Goal: Ask a question

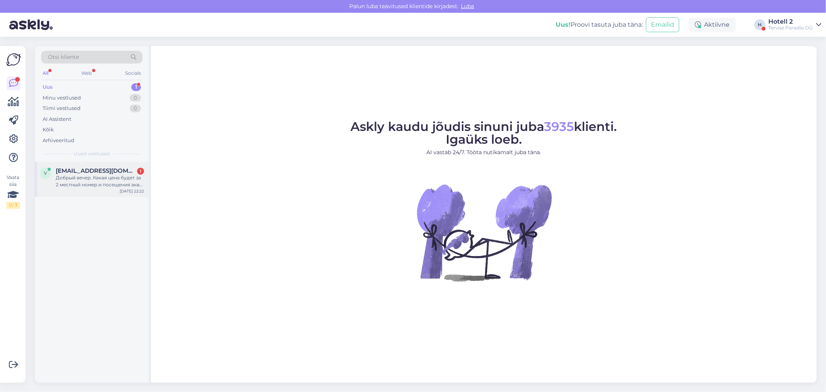
click at [80, 177] on div "Добрый вечер. Какая цена будет за 2 местный номер и посещения аква парка плюс б…" at bounding box center [100, 181] width 88 height 14
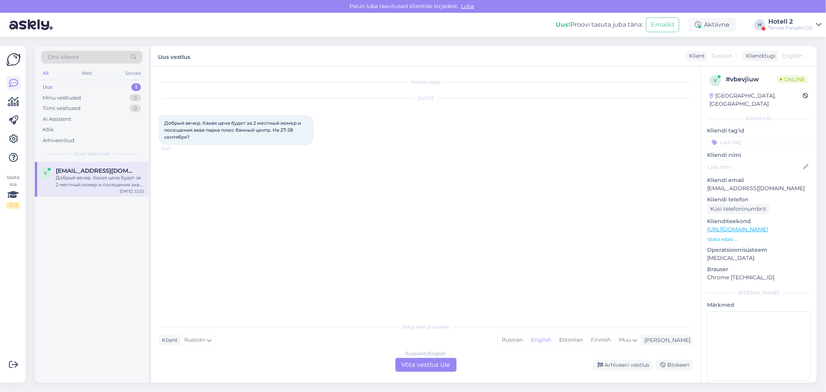
click at [401, 365] on div "Russian to English Võta vestlus üle" at bounding box center [426, 365] width 61 height 14
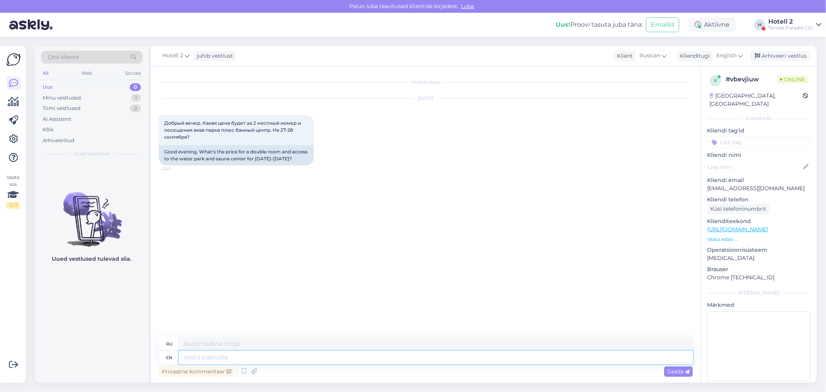
drag, startPoint x: 200, startPoint y: 357, endPoint x: 200, endPoint y: 352, distance: 5.4
click at [200, 357] on textarea at bounding box center [436, 357] width 514 height 13
type textarea "Hello1"
type textarea "Привет1"
type textarea "Hello1 A d"
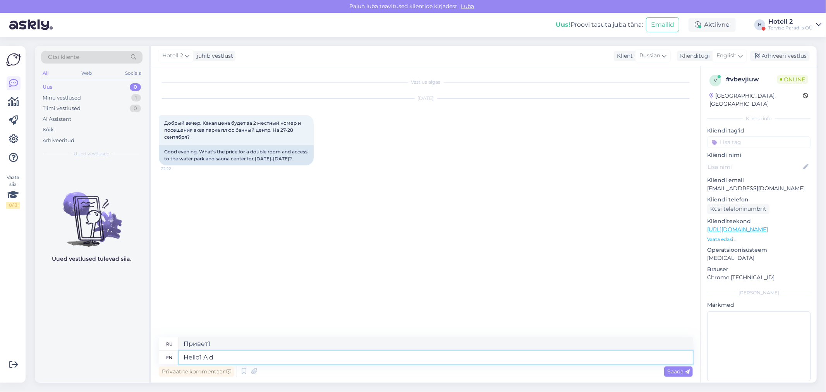
type textarea "Привет1 А"
type textarea "Hello1 A do"
type textarea "Привет1 А сделать"
type textarea "Hello1 A double r"
type textarea "Привет1 Двойной"
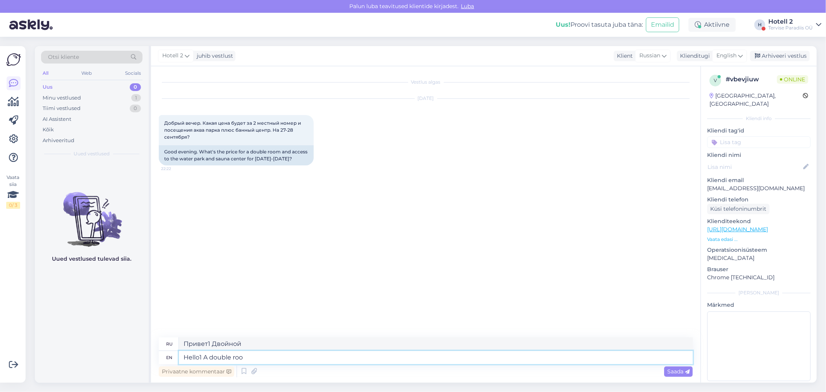
type textarea "Hello1 A double room"
type textarea "Hello1 Двухместный номер"
type textarea "Hello1 A double room form"
type textarea "Hello1 Форма двухместного номера"
type textarea "Hello1 A double room from t"
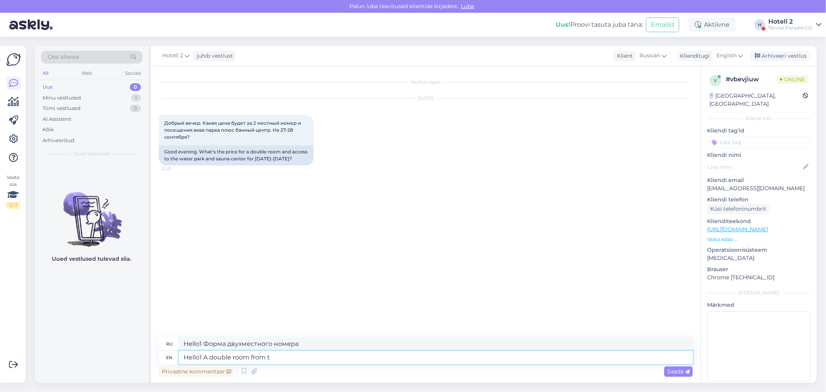
type textarea "Hello1 Двухместный номер от"
type textarea "Hello1 A double room from the 2"
type textarea "Здравствуйте1 Двухместный номер от"
type textarea "Hello1 A double room from the 27th t"
type textarea "Здравствуйте1 Двухместный номер с 27-го числа"
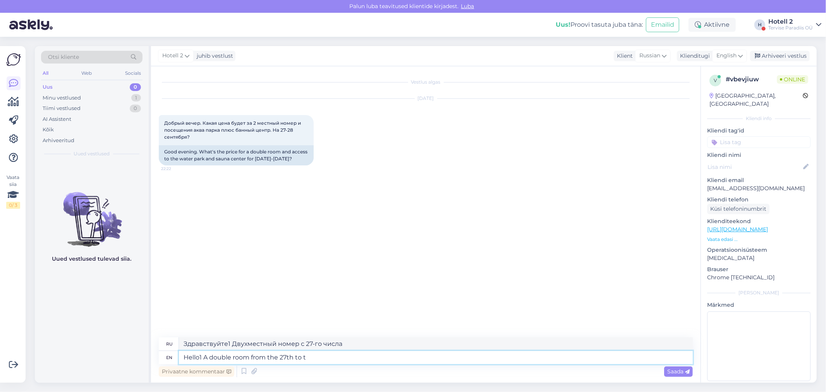
type textarea "Hello1 A double room from the 27th to th"
type textarea "Здравствуйте1 Двухместный номер с 27 по"
type textarea "Hello1 A double room from the 27th to the 28th"
type textarea "Здравствуйте1 Двухместный номер с 27 по 28 число."
type textarea "Hello1 A double room from the 27th to the 28th is"
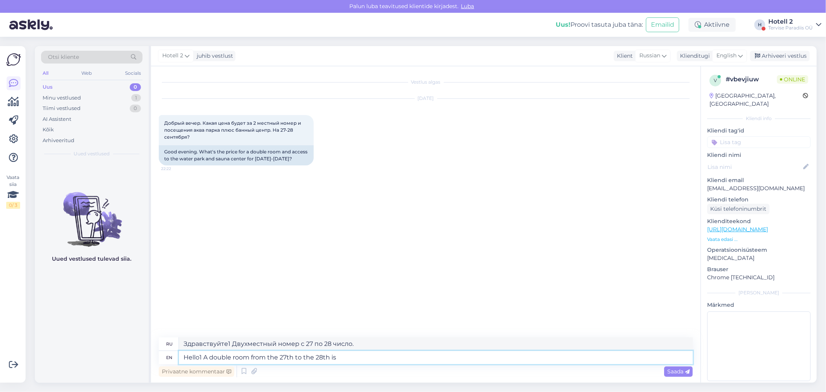
type textarea "Здравствуйте1 Двухместный номер с 27 по 28 число"
type textarea "Hello1 A double room from the 27th to the 28th is 174€"
type textarea "Hello1 Двухместный номер с 27 по 28 число стоит 174 евро."
type textarea "Hello1 A double room from the 27th to the 28th is 174€. As the"
type textarea "Здравствуйте! Двухместный номер с 27 по 28 число стоит 174 евро."
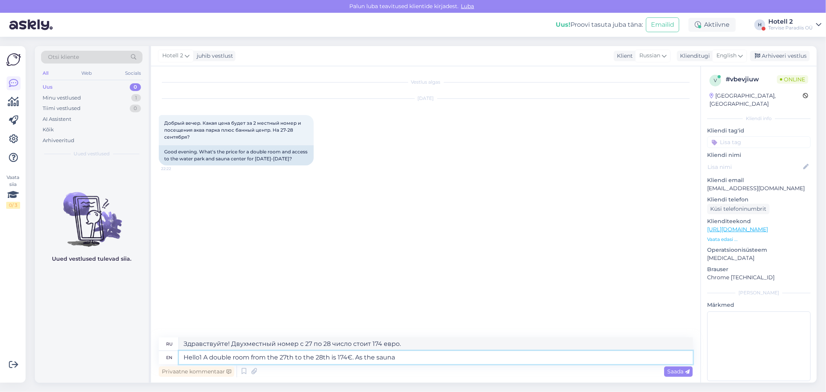
type textarea "Hello1 A double room from the 27th to the 28th is 174€. As the sauna"
type textarea "Hello1 Двухместный номер с 27 по 28 число стоит 174 евро. Так как сауна..."
type textarea "Hello1 A double room from the 27th to the 28th is 174€. As the sauna center"
type textarea "Hello1 Двухместный номер с 27 по 28 число стоит 174 евро. Так как сауна-центр..."
type textarea "Hello1 A double room from the 27th to the 28th is 174€. As the sauna center is …"
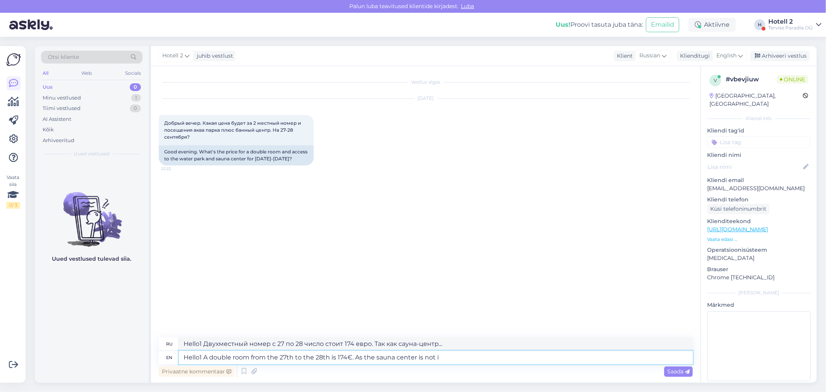
type textarea "Здравствуйте! Двухместный номер с 27 по 28 число стоит 174 евро. Поскольку саун…"
type textarea "Hello1 A double room from the 27th to the 28th is 174€. As the [GEOGRAPHIC_DATA…"
type textarea "Здравствуйте! Двухместный номер с 27 по 28 число стоит 174 евро. Сауна в стоимо…"
type textarea "Hello1 A double room from the 27th to the 28th is 174€. As the sauna center is …"
type textarea "Здравствуйте! Двухместный номер с 27 по 28 число стоит 174 евро. Поскольку посе…"
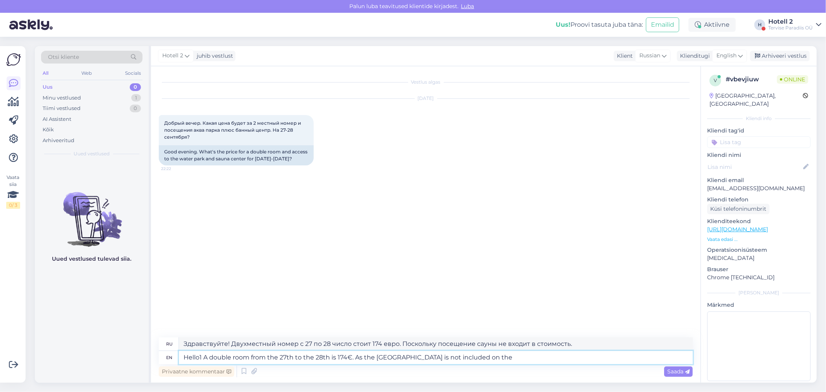
type textarea "Hello1 A double room from the 27th to the 28th is 174€. As the sauna center is …"
type textarea "Здравствуйте! Двухместный номер с 27 по 28 число стоит 174 евро. Поскольку саун…"
type textarea "Hello1 A double room from the 27th to the 28th is 174€. As the [GEOGRAPHIC_DATA…"
type textarea "Здравствуйте! Двухместный номер с 27 по 28 число стоит 174 евро. Поскольку посе…"
type textarea "Hello1 A double room from the 27th to the 28th is 174€. As the [GEOGRAPHIC_DATA…"
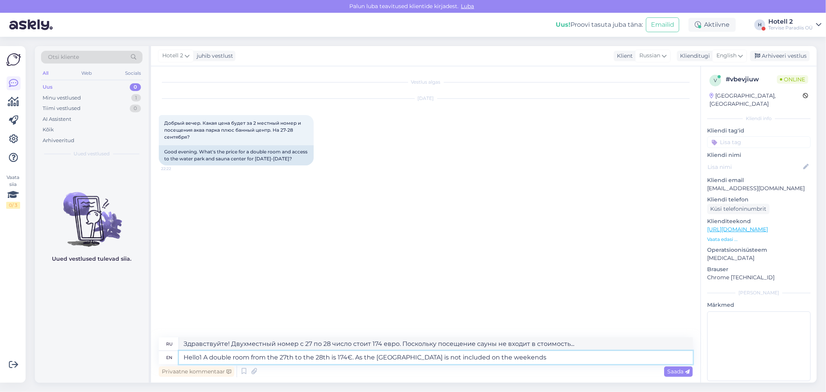
type textarea "Hello1 Двухместный номер с 27 по 28 число стоит 174 евро. Сауна в выходные дни …"
type textarea "Hello1 A double room from the 27th to the 28th is 174€. As the [GEOGRAPHIC_DATA…"
type textarea "Здравствуйте! Двухместный номер с 27 по 28 число стоит 174 евро. Поскольку саун…"
type textarea "Hello1 A double room from the 27th to the 28th is 174€. As the [GEOGRAPHIC_DATA…"
type textarea "Здравствуйте! Двухместный номер с 27 по 28 число стоит 174 евро. Поскольку посе…"
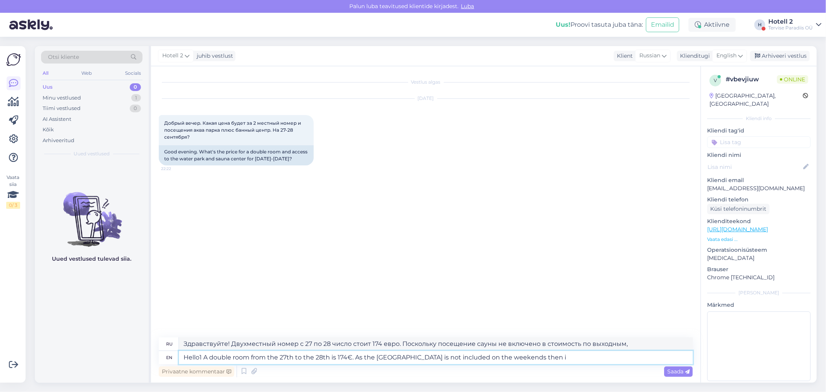
type textarea "Hello1 A double room from the 27th to the 28th is 174€. As the [GEOGRAPHIC_DATA…"
type textarea "Здравствуйте! Двухместный номер с 27 по 28 число стоит 174 евро. Поскольку посе…"
type textarea "Hello1 A double room from the 27th to the 28th is 174€. As the [GEOGRAPHIC_DATA…"
type textarea "Здравствуйте! Двухместный номер с 27 по 28 число стоит 174 евро. Поскольку посе…"
type textarea "Hello1 A double room from the 27th to the 28th is 174€. As the sauna center is …"
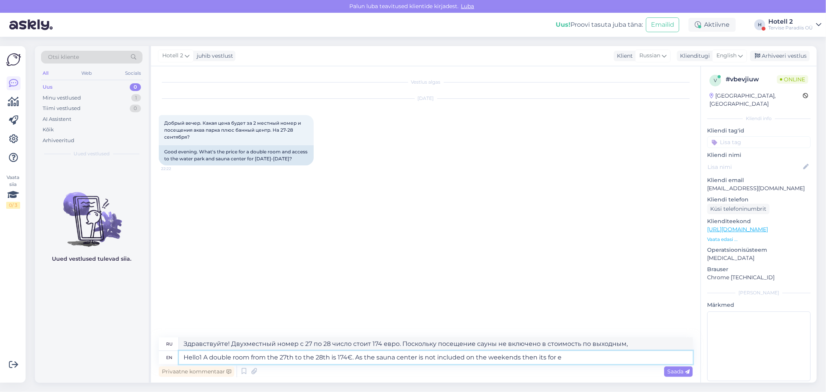
type textarea "Здравствуйте! Двухместный номер с 27 по 28 число стоит 174 евро. Поскольку посе…"
type textarea "Hello1 A double room from the 27th to the 28th is 174€. As the sauna center is …"
type textarea "Здравствуйте! Двухместный номер с 27 по 28 число стоит 174 евро. Поскольку посе…"
type textarea "Hello1 A double room from the 27th to the 28th is 174€. As the sauna center is …"
type textarea "Здравствуйте! Двухместный номер с 27 по 28 число стоит 174 евро. Поскольку посе…"
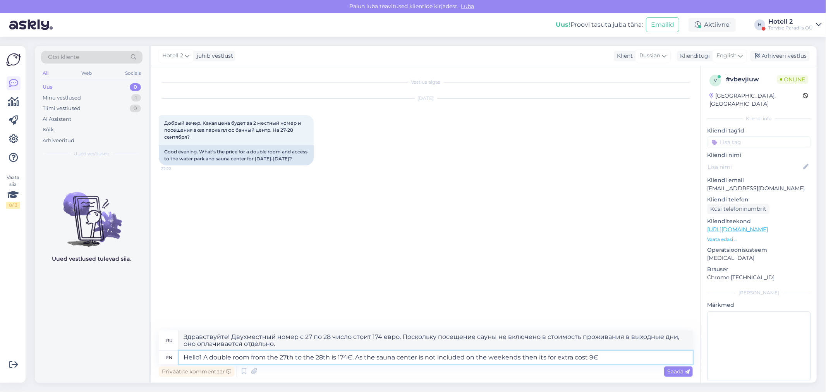
type textarea "Hello1 A double room from the 27th to the 28th is 174€. As the sauna center is …"
type textarea "Здравствуйте! Двухместный номер с 27 по 28 число стоит 174 евро. Поскольку посе…"
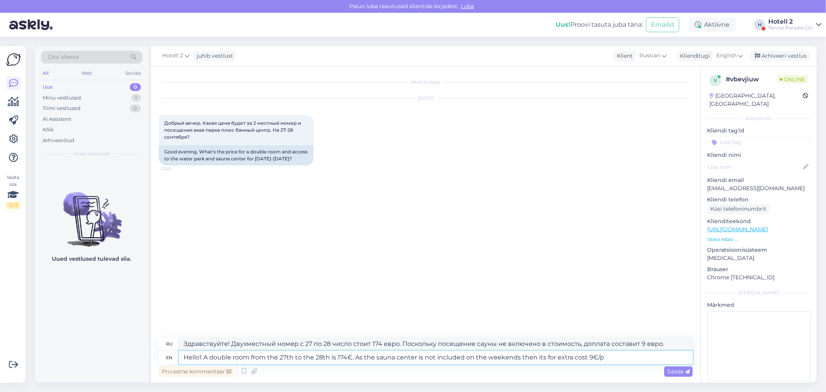
type textarea "Hello1 A double room from the 27th to the 28th is 174€. As the sauna center is …"
type textarea "Здравствуйте! Двухместный номер с 27 по 28 число стоит 174 евро. Поскольку посе…"
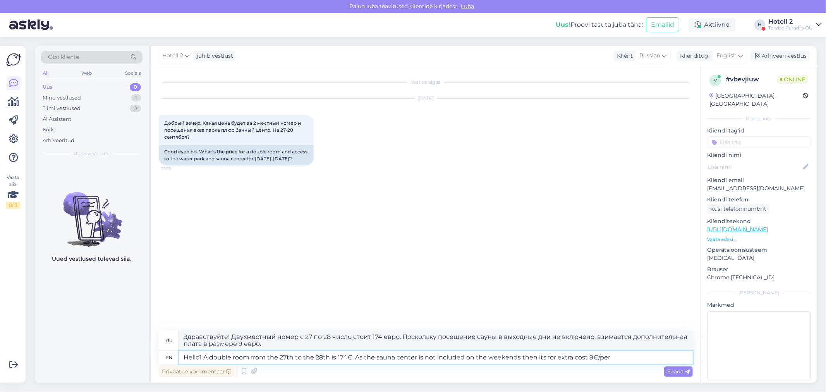
type textarea "Hello1 A double room from the 27th to the 28th is 174€. As the sauna center is …"
type textarea "Здравствуйте! Двухместный номер с 27 по 28 число стоит 174 евро. Поскольку посе…"
type textarea "Hello1 A double room from the 27th to the 28th is 174€. As the sauna center is …"
type textarea "Hello1 Двухместный номер с 27 по 28 число стоит 174 евро. Поскольку посещение с…"
type textarea "Hello1 A double room from the 27th to the 28th is 174€. As the sauna center is …"
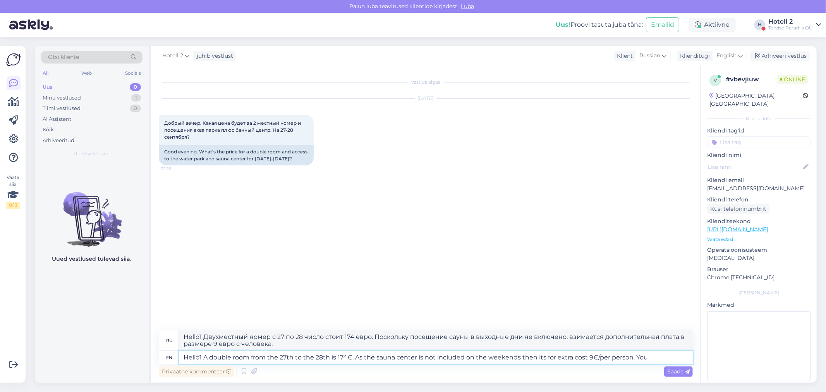
type textarea "Здравствуйте! Двухместный номер с 27 по 28 число стоит 174 евро. Поскольку посе…"
type textarea "Hello1 A double room from the 27th to the 28th is 174€. As the sauna center is …"
type textarea "Здравствуйте! Двухместный номер с 27 по 28 число стоит 174 евро. Поскольку посе…"
type textarea "Hello1 A double room from the 27th to the 28th is 174€. As the sauna center is …"
type textarea "Здравствуйте! Двухместный номер с 27 по 28 число стоит 174 евро. Поскольку посе…"
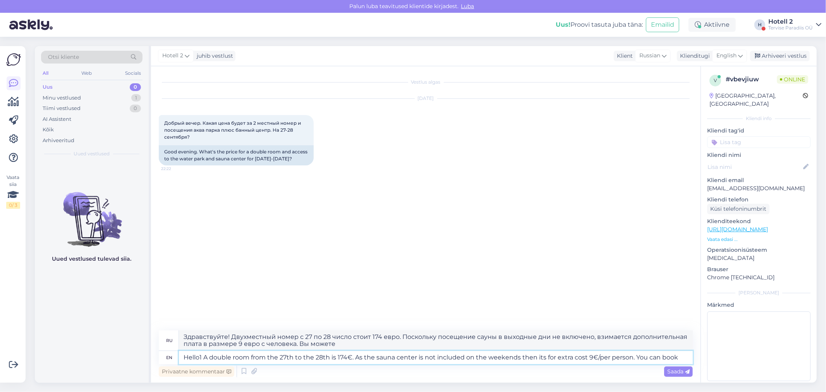
type textarea "Hello1 A double room from the 27th to the 28th is 174€. As the sauna center is …"
type textarea "Hello1 Двухместный номер с 27 по 28 число стоит 174 евро. Поскольку посещение с…"
type textarea "Hello1 A double room from the 27th to the 28th is 174€. As the sauna center is …"
type textarea "Здравствуйте! Двухместный номер с 27 по 28 число стоит 174 евро. Поскольку посе…"
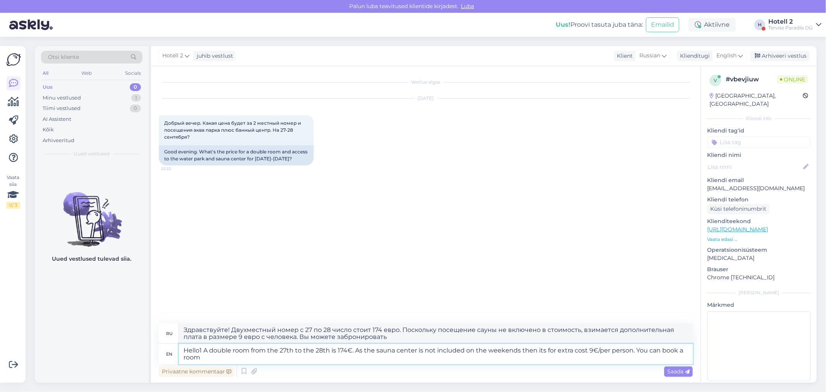
type textarea "Hello1 A double room from the 27th to the 28th is 174€. As the sauna center is …"
type textarea "Здравствуйте! Двухместный номер с 27 по 28 число стоит 174 евро. Поскольку посе…"
type textarea "Hello1 A double room from the 27th to the 28th is 174€. As the sauna center is …"
type textarea "Здравствуйте! Двухместный номер с 27 по 28 число стоит 174 евро. Поскольку посе…"
type textarea "Hello1 A double room from the 27th to the 28th is 174€. As the sauna center is …"
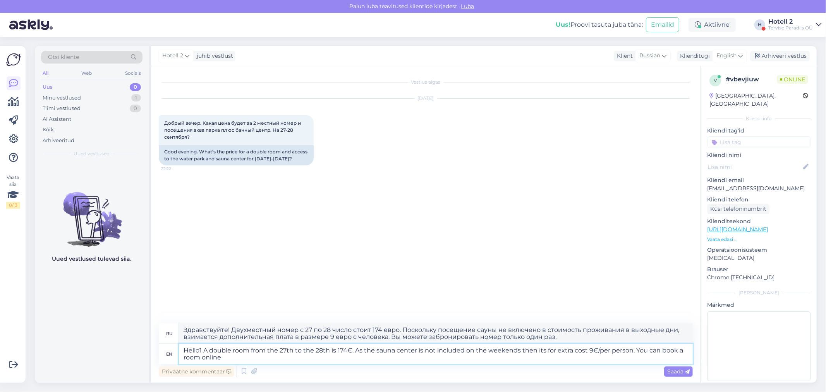
type textarea "Hello1 Двухместный номер с 27 по 28 число стоит 174 евро. Поскольку посещение с…"
paste textarea "[URL][DOMAIN_NAME]"
type textarea "Hello1 A double room from the 27th to the 28th is 174€. As the sauna center is …"
type textarea "Здравствуйте! Двухместный номер с 27 по 28 число стоит 174 евро. Поскольку посе…"
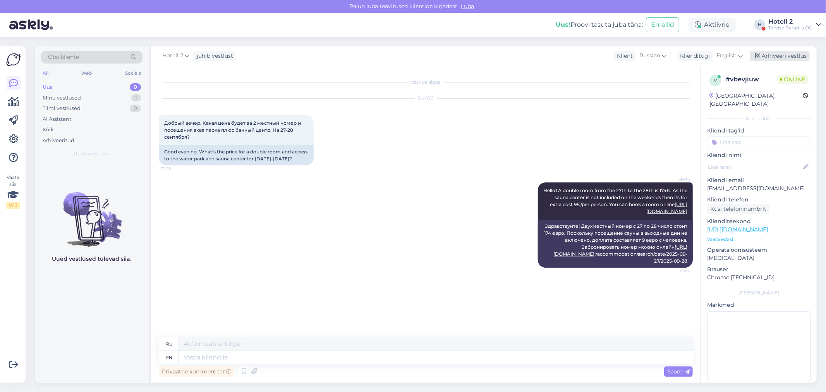
click at [765, 55] on div "Arhiveeri vestlus" at bounding box center [781, 56] width 60 height 10
